Goal: Information Seeking & Learning: Check status

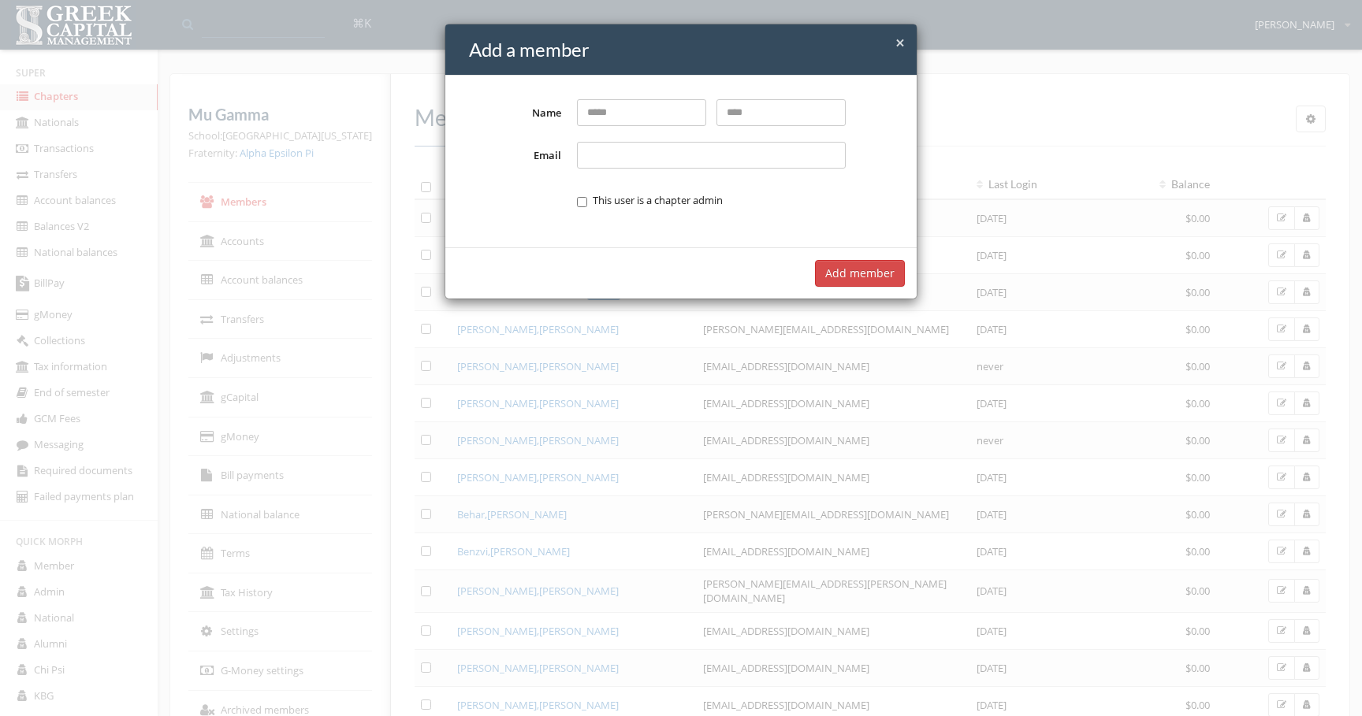
click at [757, 355] on div "× Close Add a member Name Email This user is a chapter admin Add member" at bounding box center [681, 358] width 1362 height 716
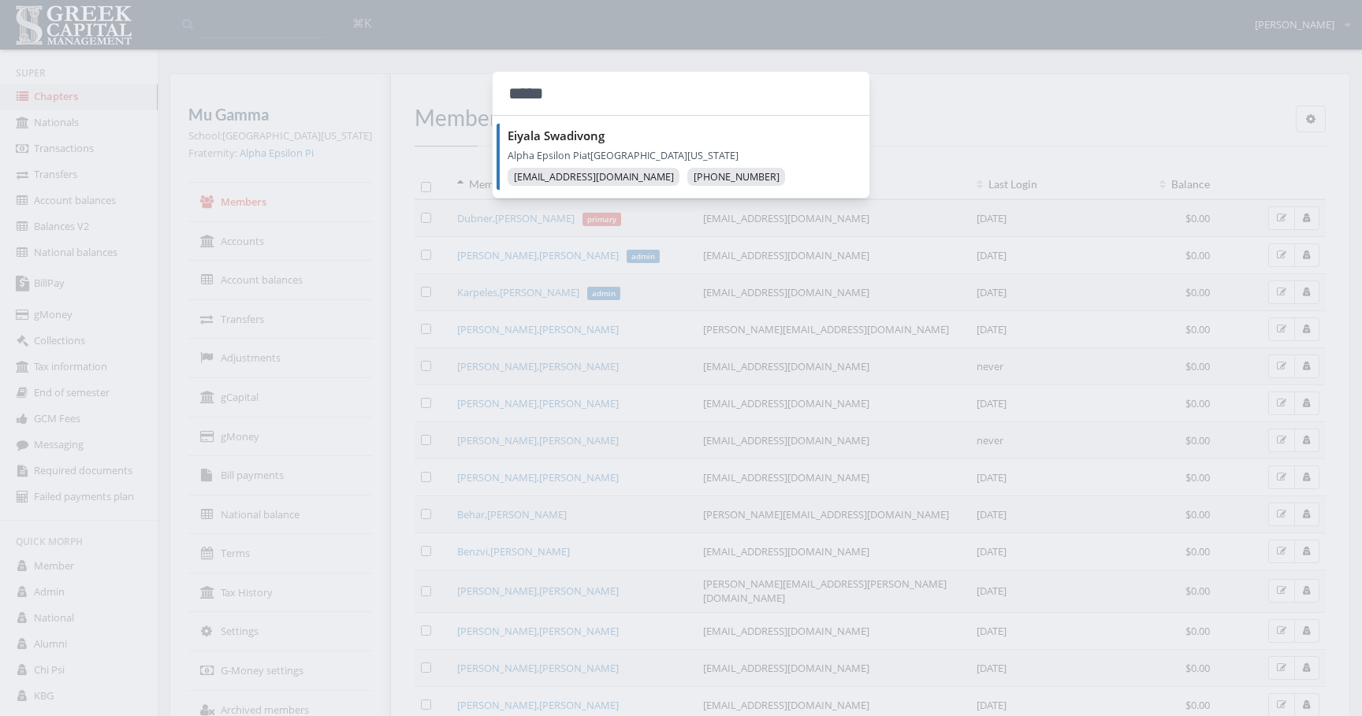
type input "*****"
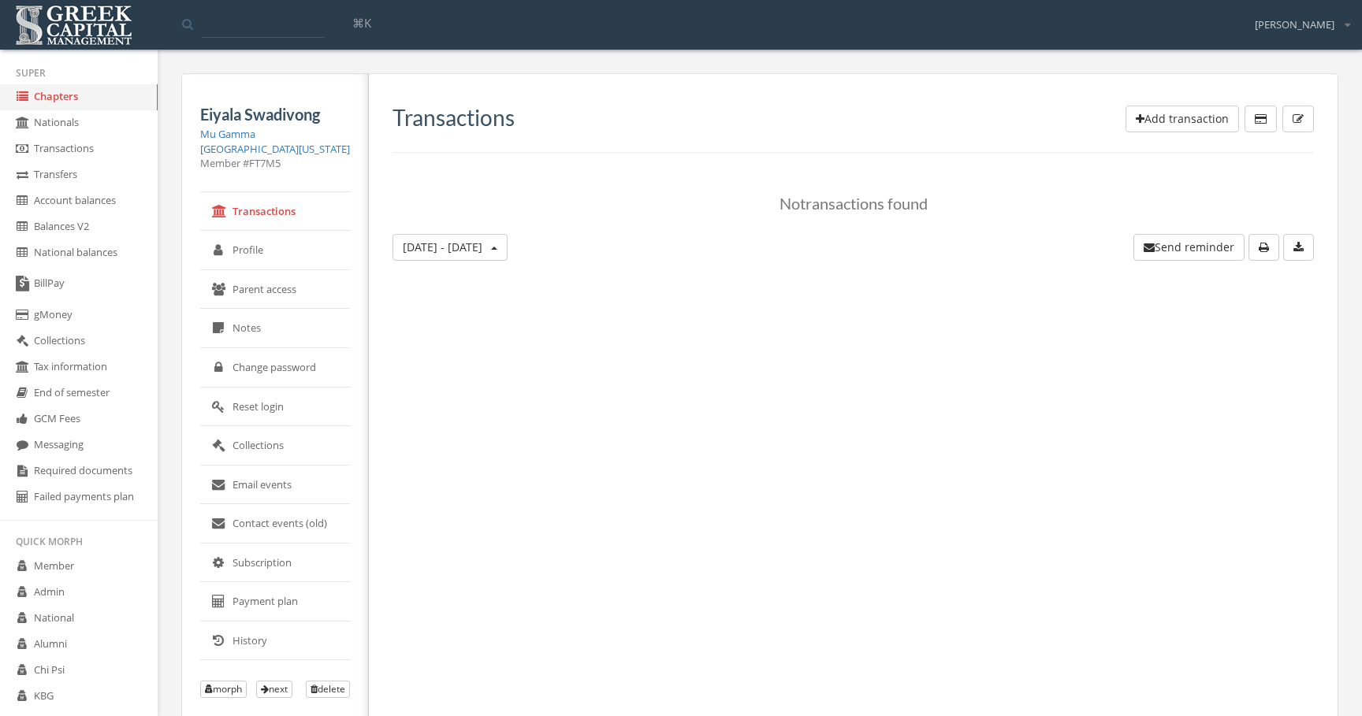
click at [321, 637] on link "History" at bounding box center [275, 641] width 150 height 39
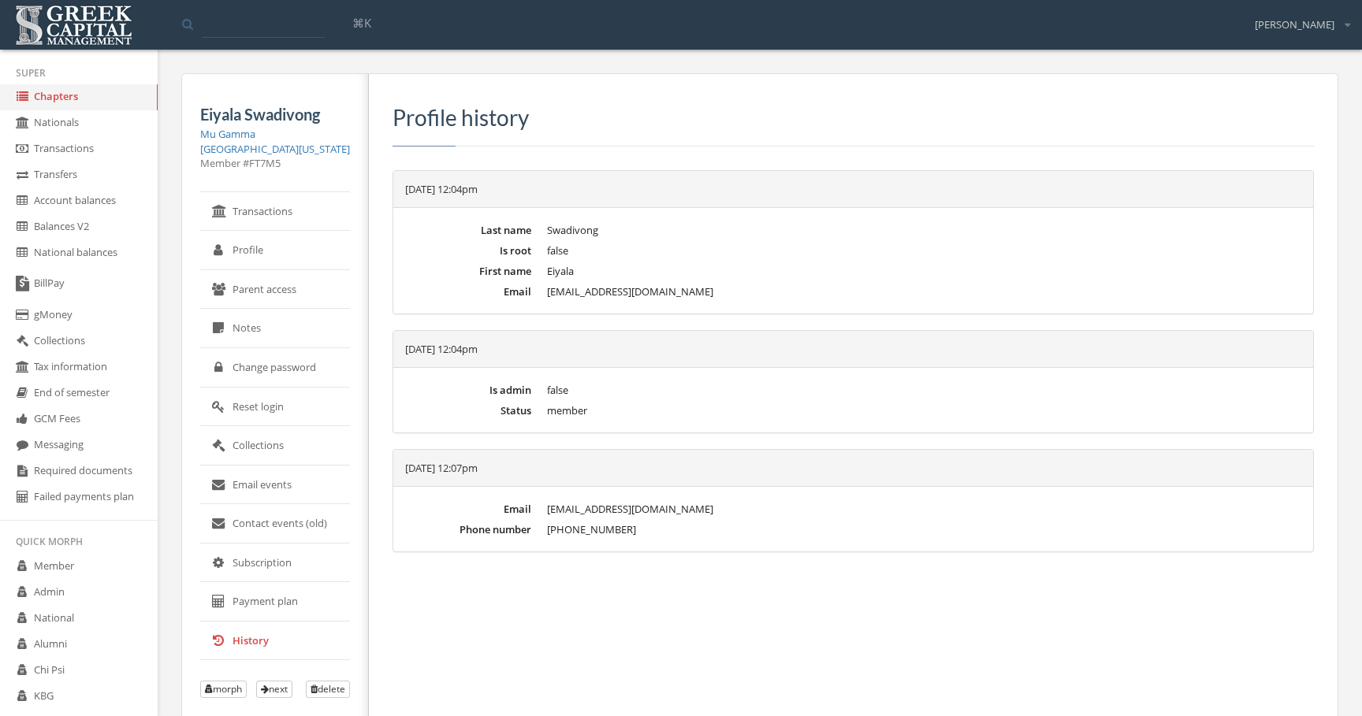
click at [540, 592] on div "Profile history Oct 6, 2025 at 12:04pm Last name Swadivong Is root false First …" at bounding box center [847, 413] width 957 height 679
